Goal: Task Accomplishment & Management: Complete application form

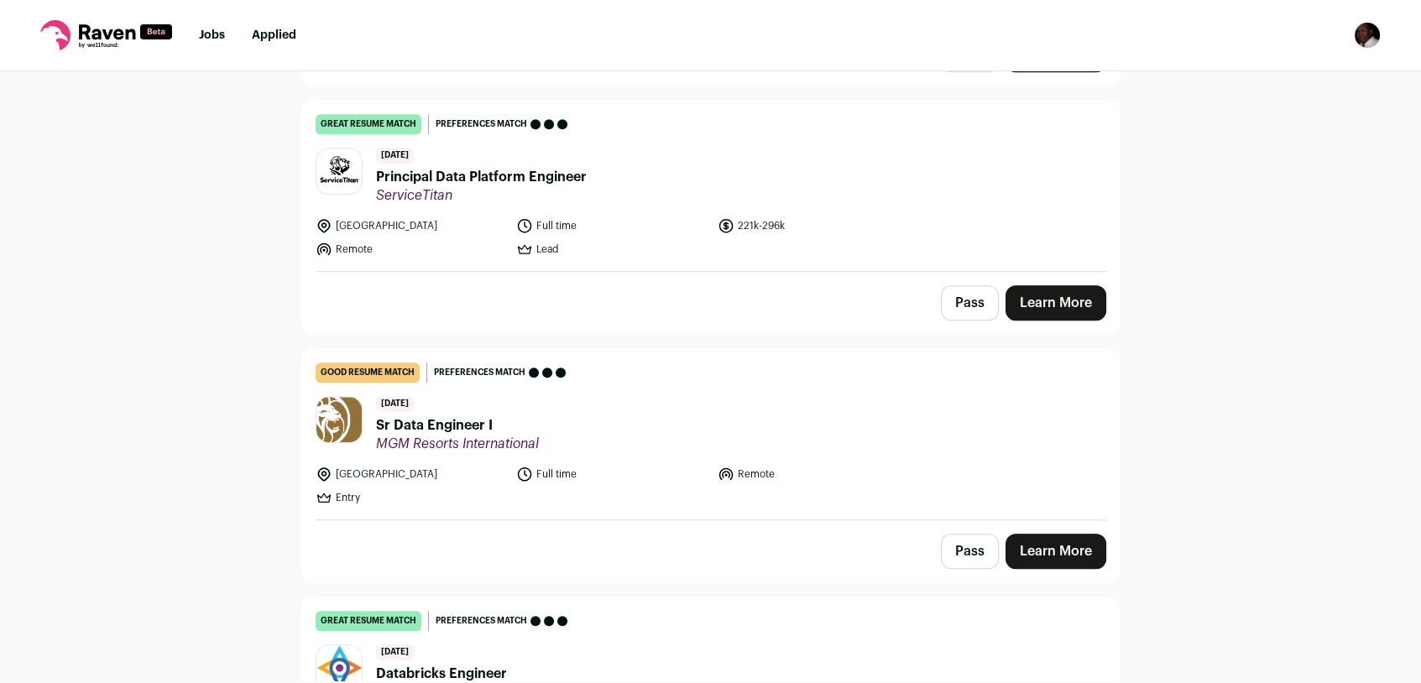
scroll to position [2668, 0]
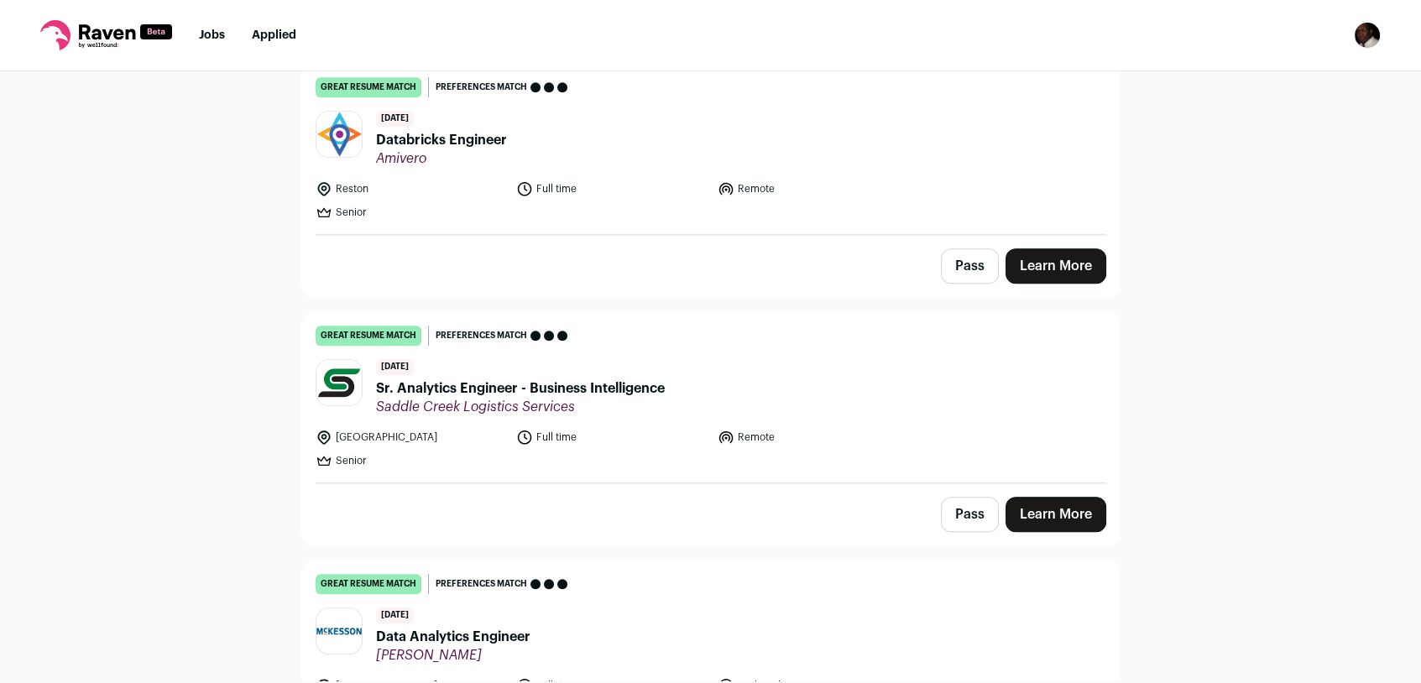
click at [1039, 254] on link "Learn More" at bounding box center [1056, 265] width 101 height 35
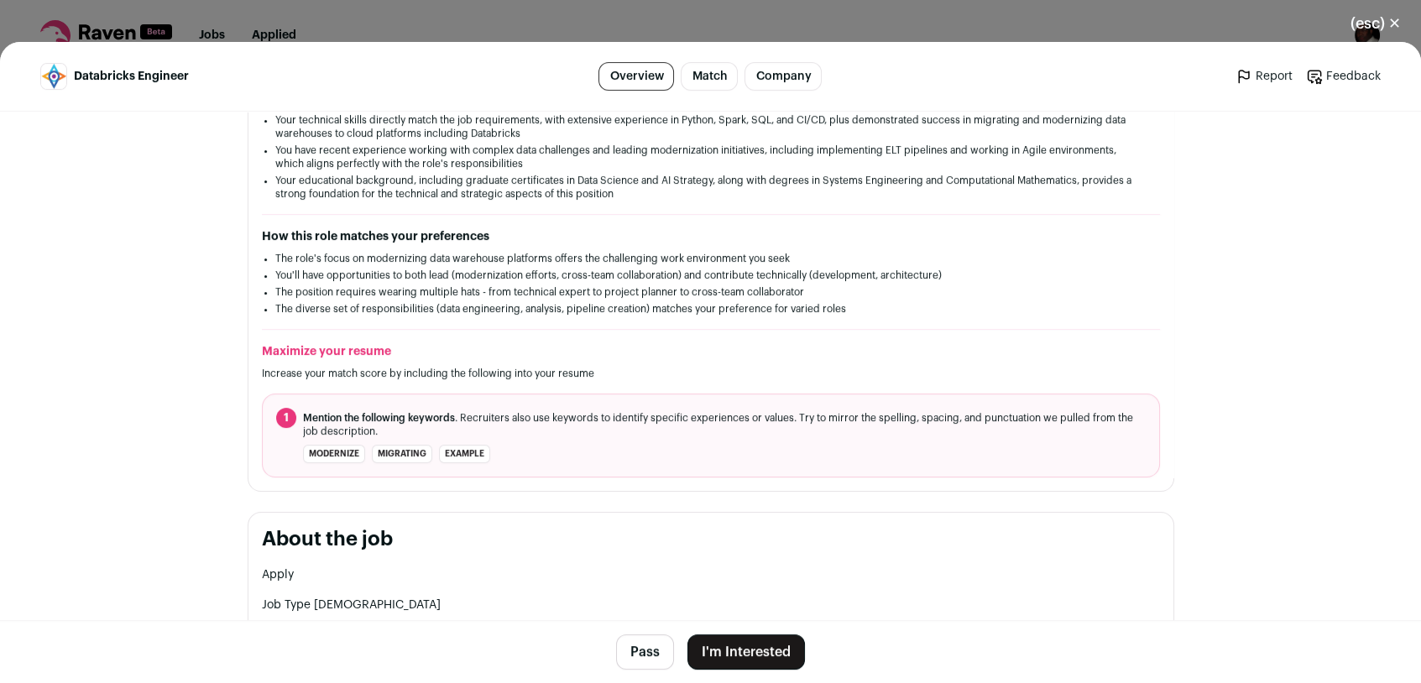
scroll to position [0, 0]
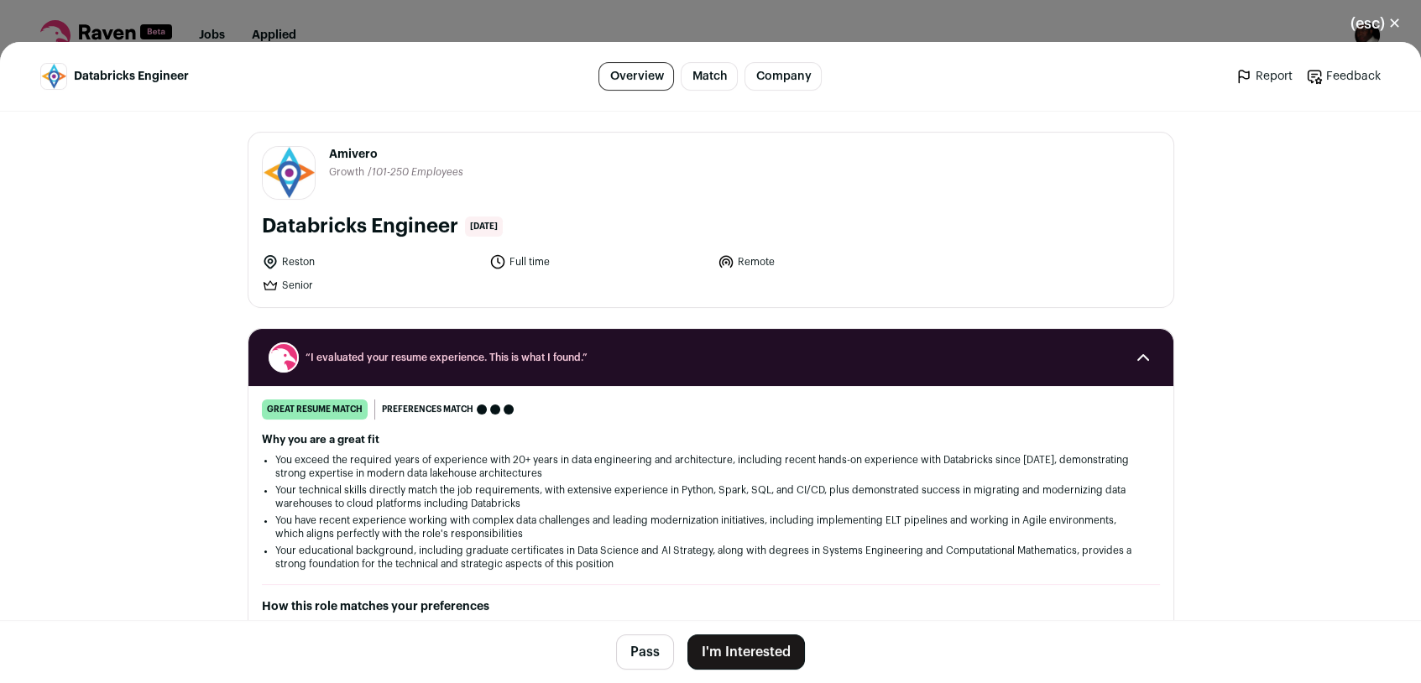
click at [1394, 29] on button "(esc) ✕" at bounding box center [1375, 23] width 91 height 37
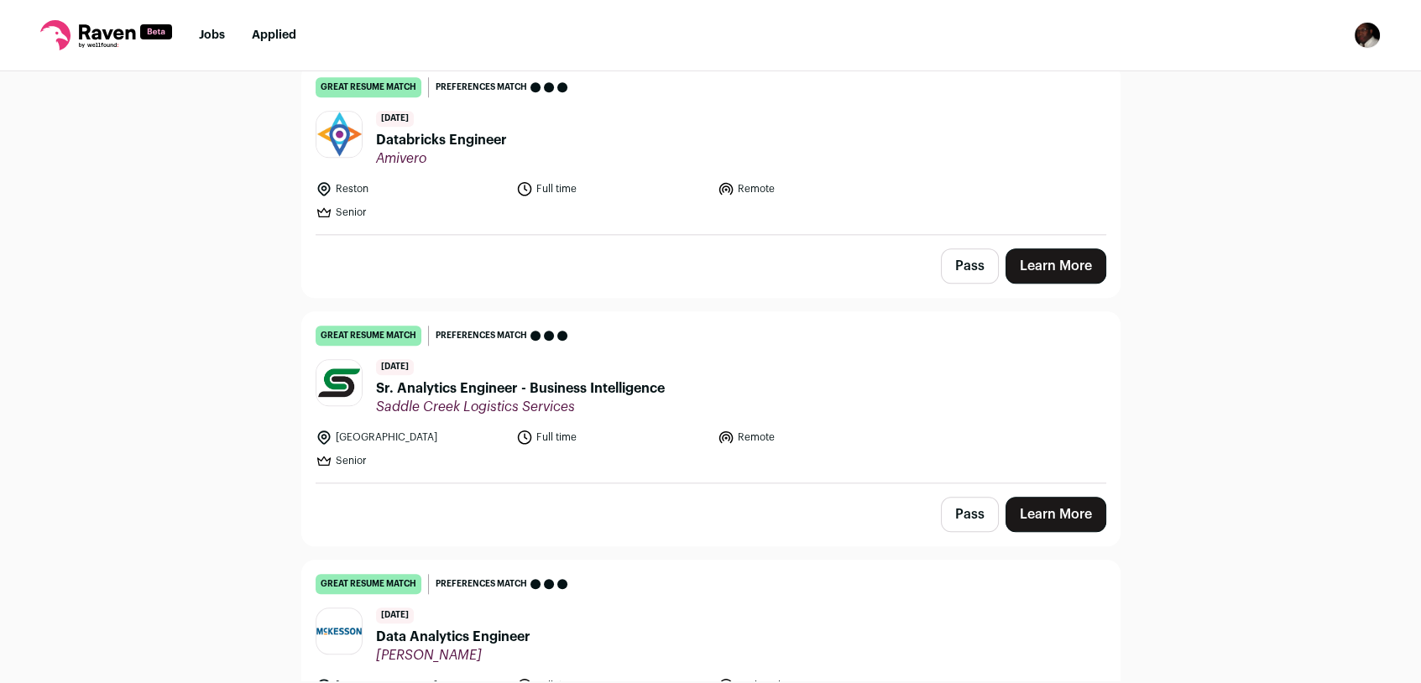
click at [1046, 259] on link "Learn More" at bounding box center [1056, 265] width 101 height 35
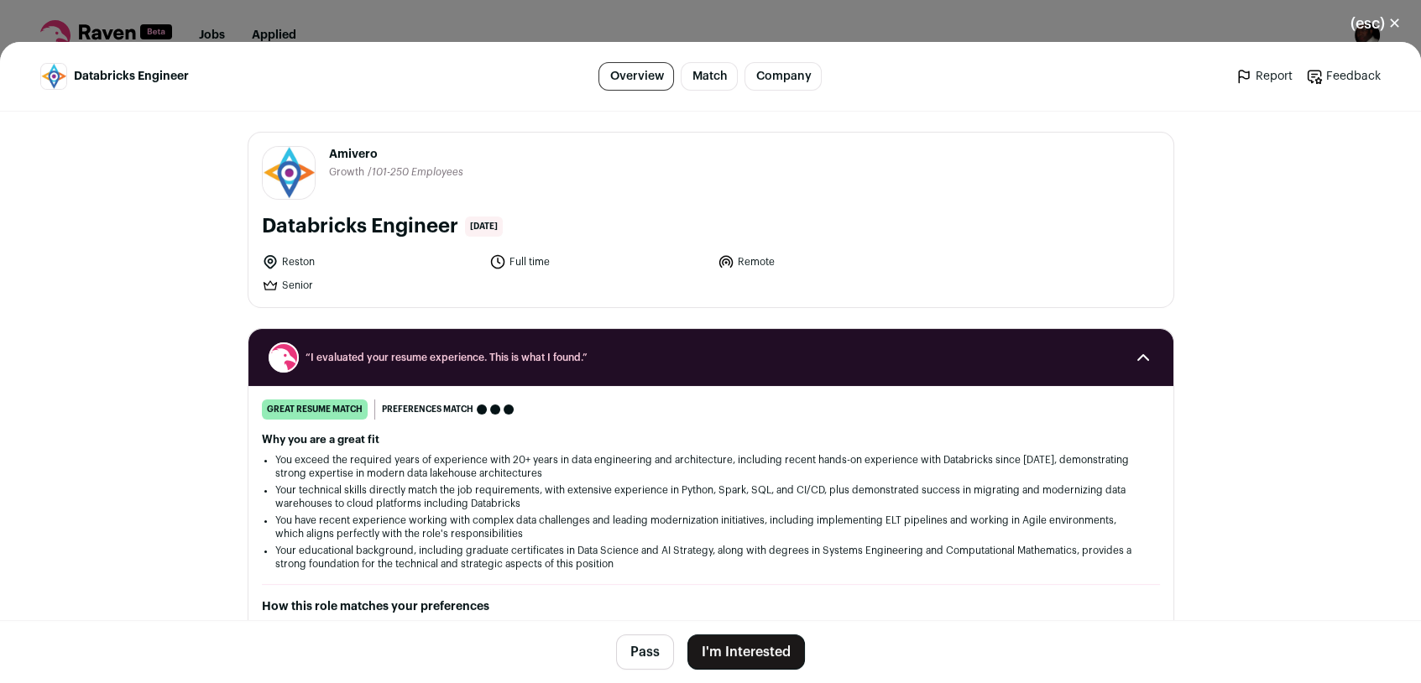
click at [735, 646] on button "I'm Interested" at bounding box center [746, 652] width 118 height 35
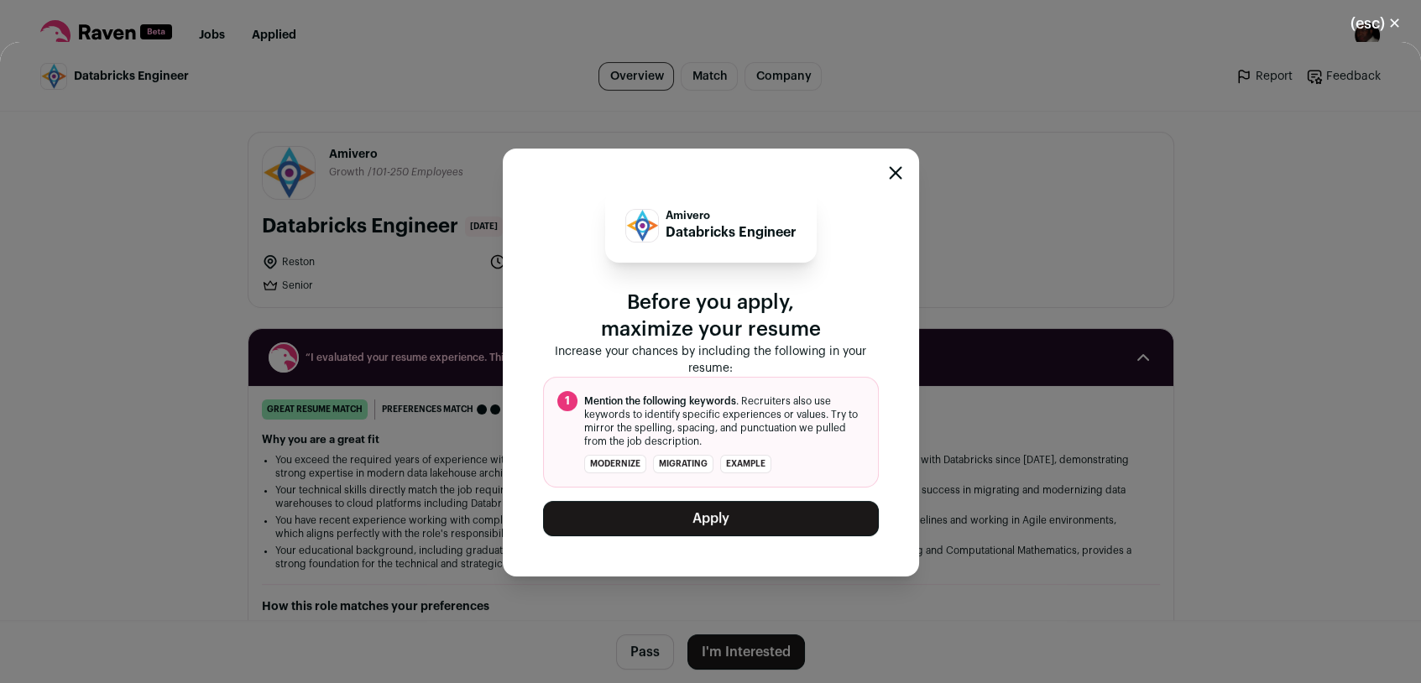
click at [898, 170] on icon "Close modal" at bounding box center [895, 173] width 11 height 11
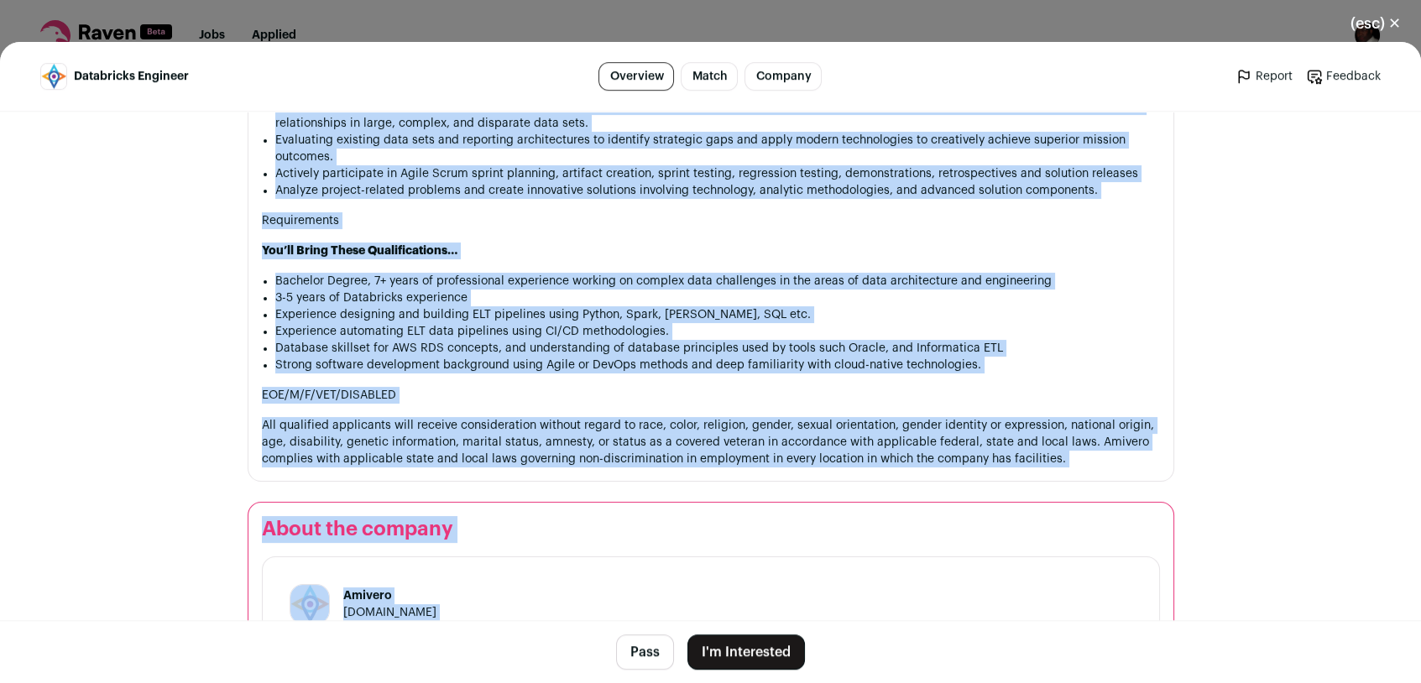
scroll to position [1379, 0]
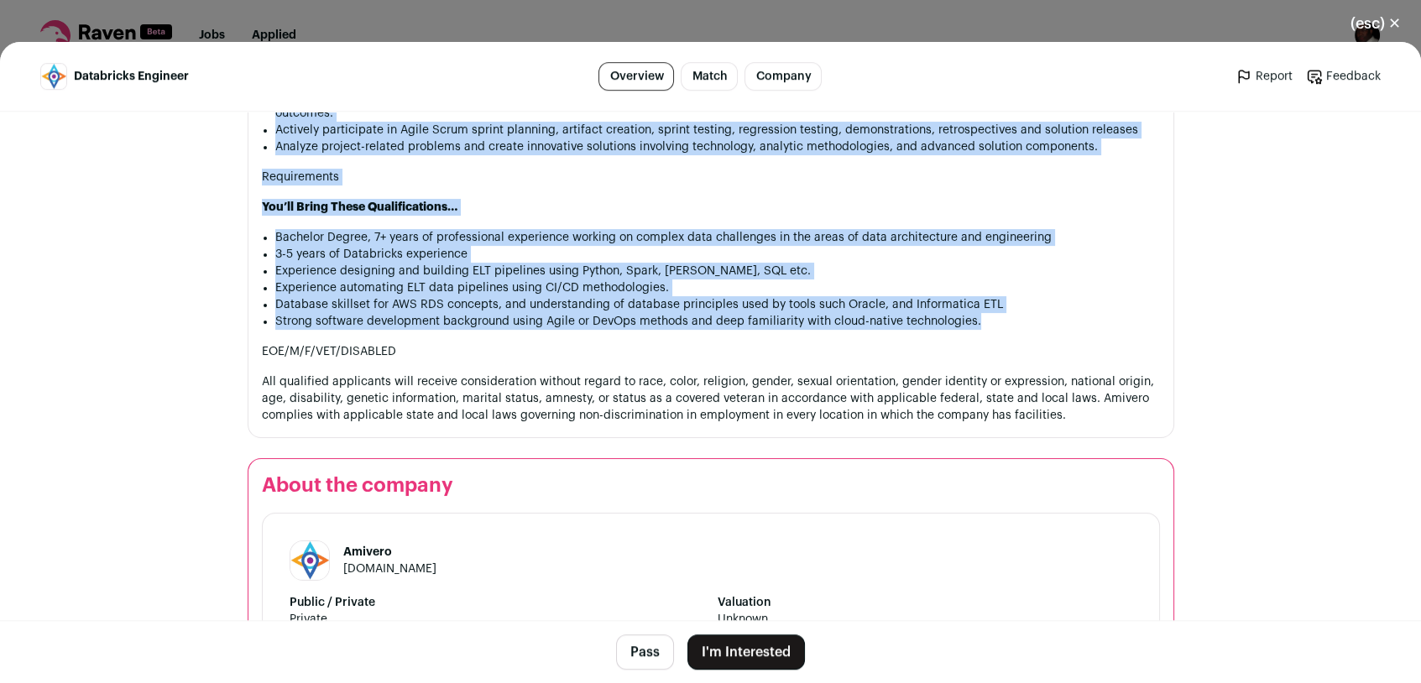
drag, startPoint x: 254, startPoint y: 184, endPoint x: 976, endPoint y: 318, distance: 734.3
drag, startPoint x: 976, startPoint y: 318, endPoint x: 927, endPoint y: 313, distance: 49.8
copy div "Lor Ipsumdolor Sitametc adip elit se do Eiusm temporincid utla et doloremagnaa …"
click at [749, 644] on button "I'm Interested" at bounding box center [746, 652] width 118 height 35
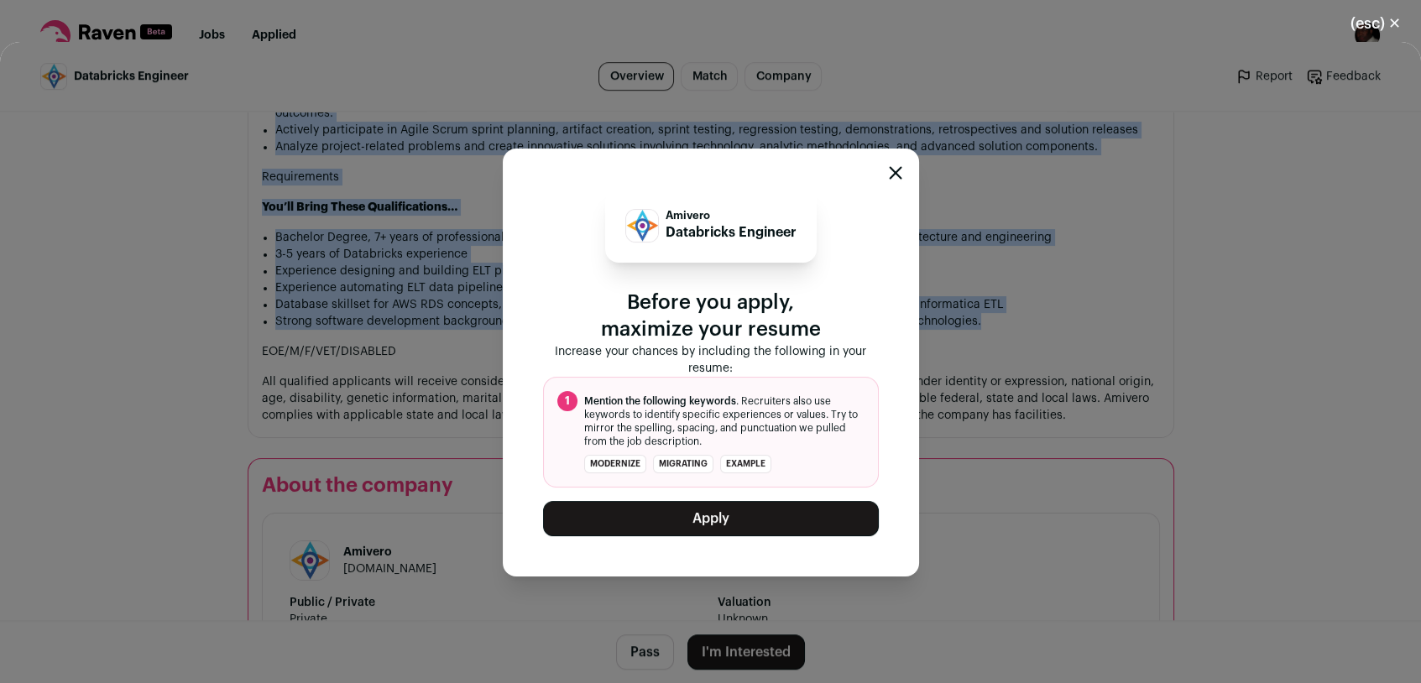
click at [740, 522] on button "Apply" at bounding box center [711, 518] width 336 height 35
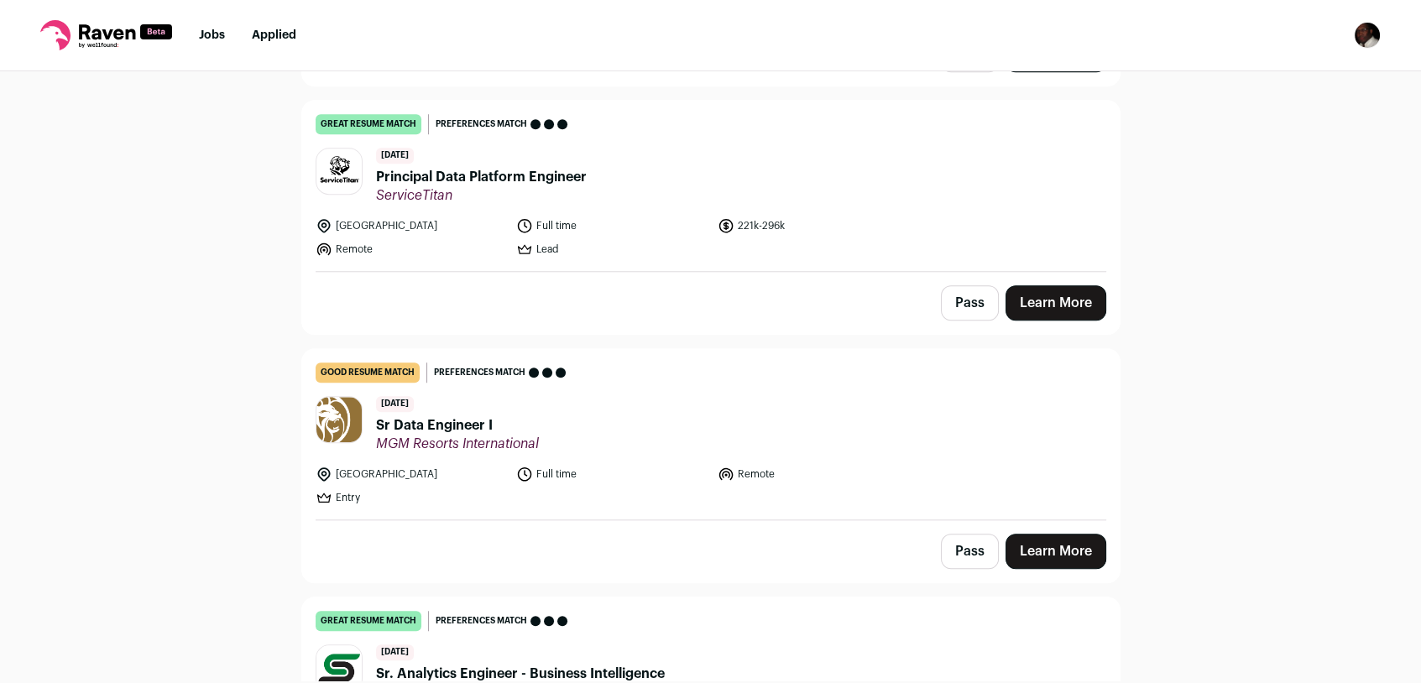
scroll to position [2668, 0]
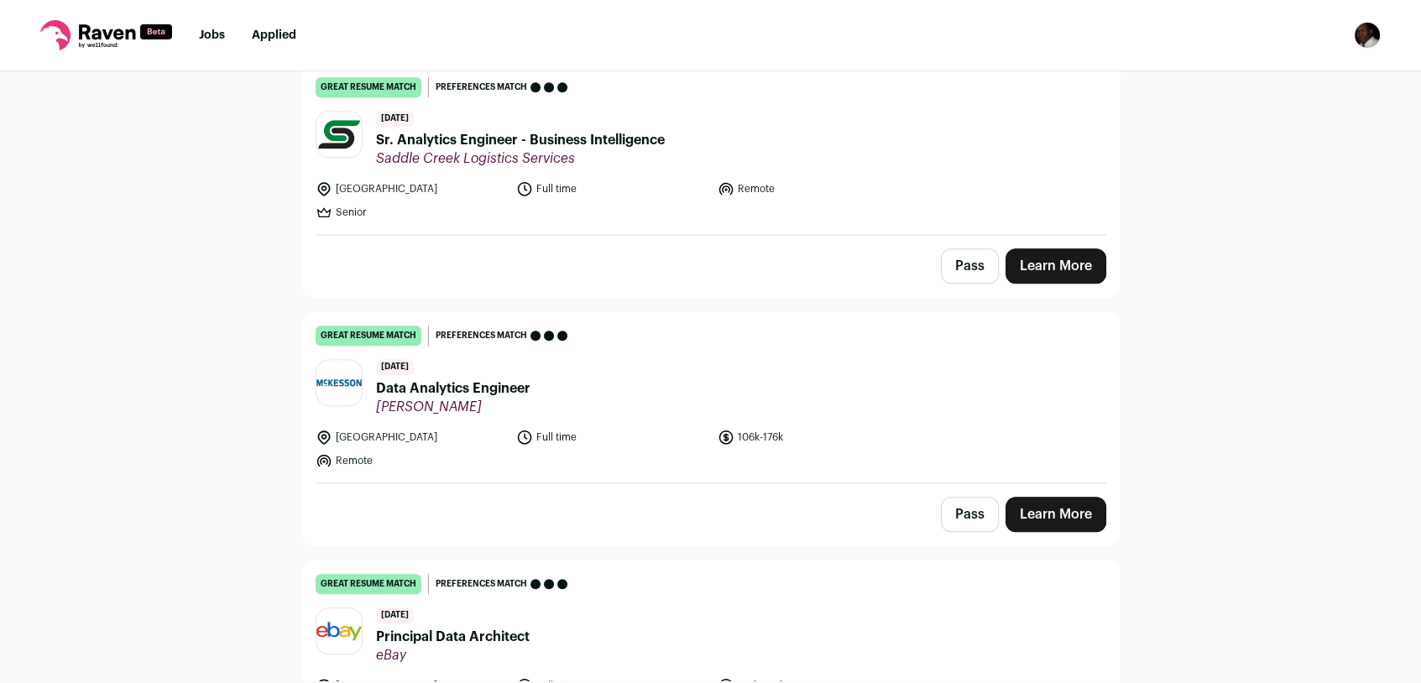
click at [1076, 259] on link "Learn More" at bounding box center [1056, 265] width 101 height 35
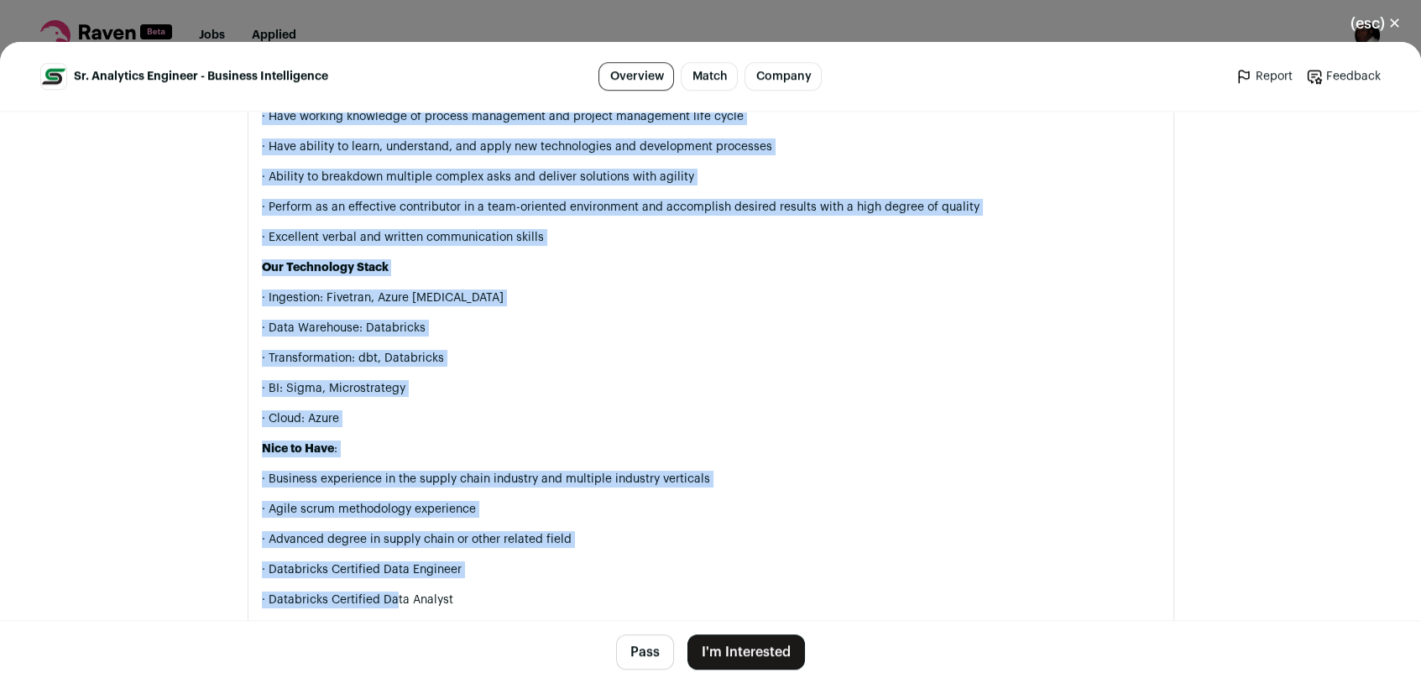
scroll to position [1906, 0]
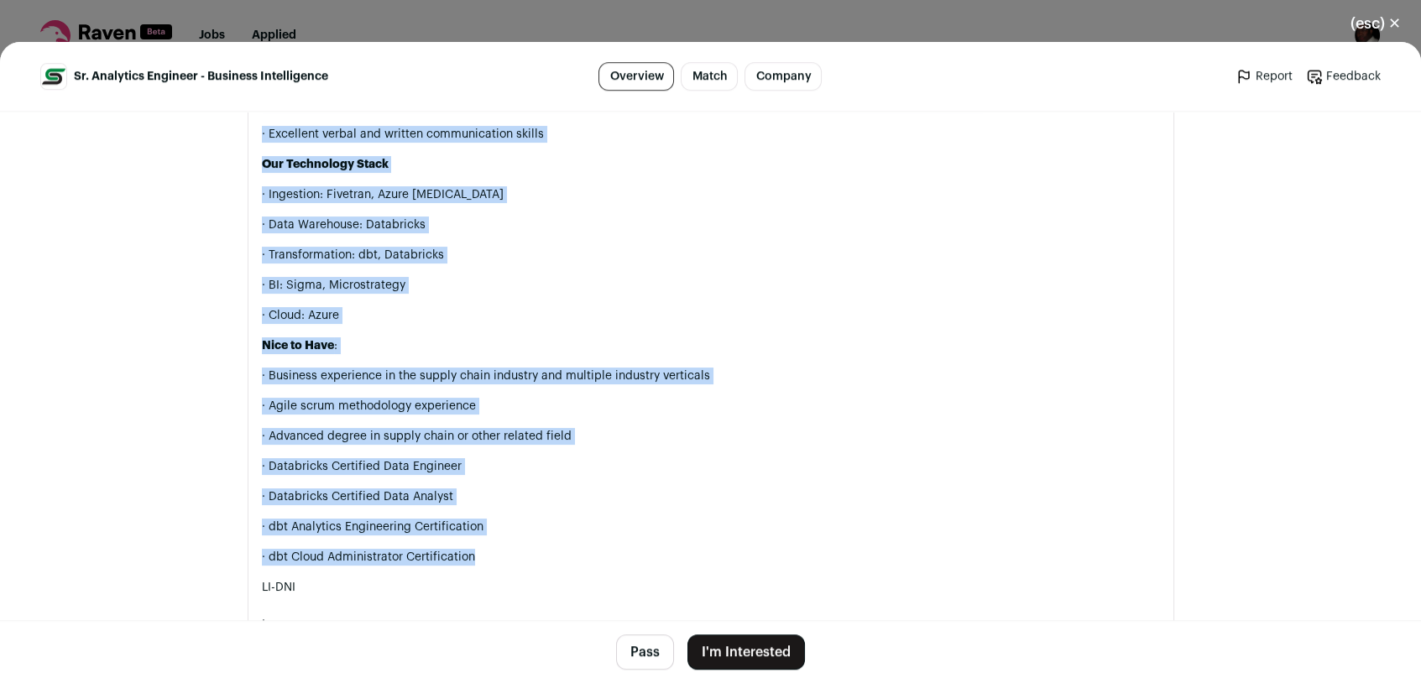
drag, startPoint x: 255, startPoint y: 194, endPoint x: 491, endPoint y: 547, distance: 424.9
click at [491, 547] on div "Why Work for Saddle Creek? Saddle Creek Logistics Services succeeds by promotin…" at bounding box center [711, 53] width 898 height 1837
drag, startPoint x: 491, startPoint y: 547, endPoint x: 412, endPoint y: 533, distance: 80.2
copy div "The Sr. Analytics Engineer is a hybrid of a Data Engineer and Business Analyst …"
click at [752, 649] on button "I'm Interested" at bounding box center [746, 652] width 118 height 35
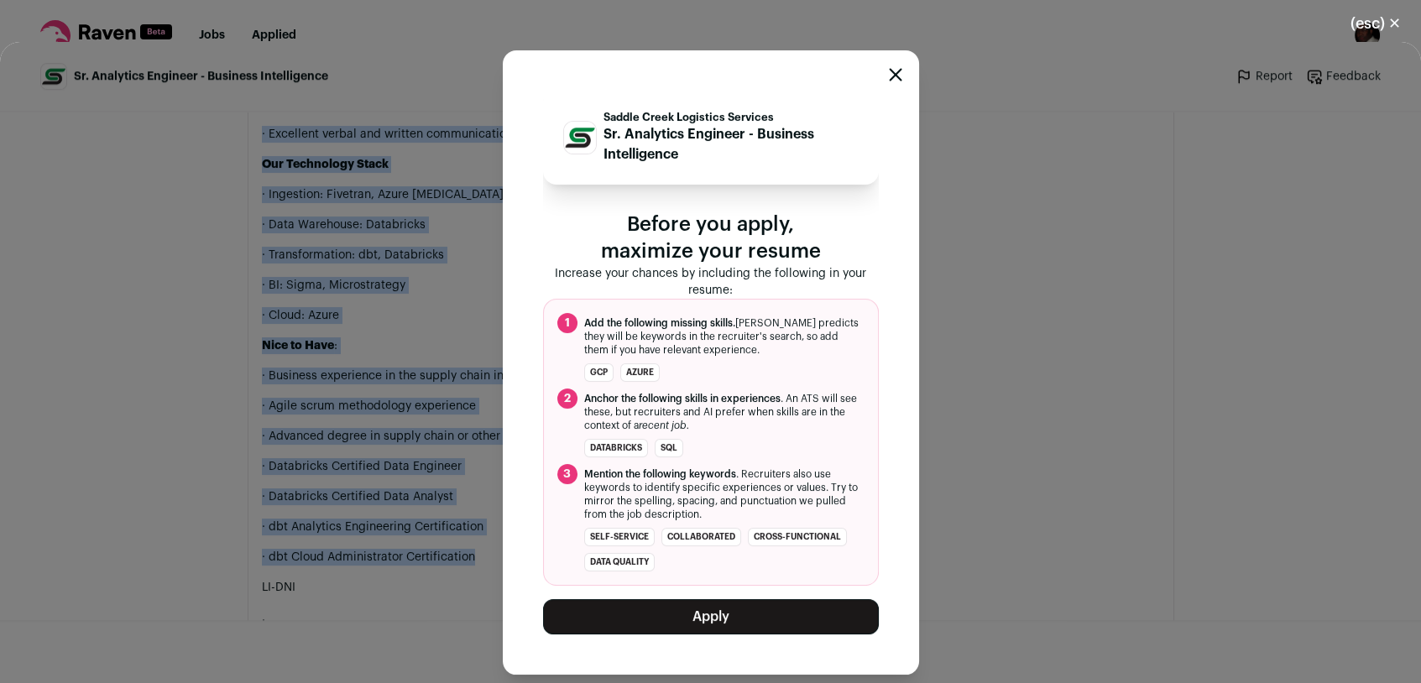
click at [740, 610] on button "Apply" at bounding box center [711, 616] width 336 height 35
